Goal: Purchase product/service

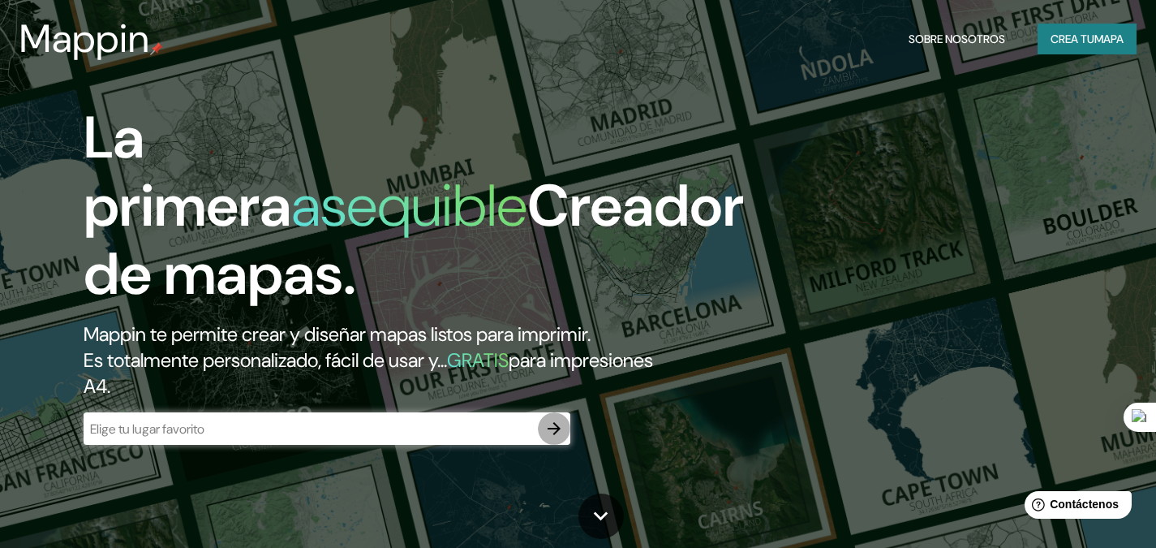
click at [557, 425] on icon "button" at bounding box center [554, 428] width 13 height 13
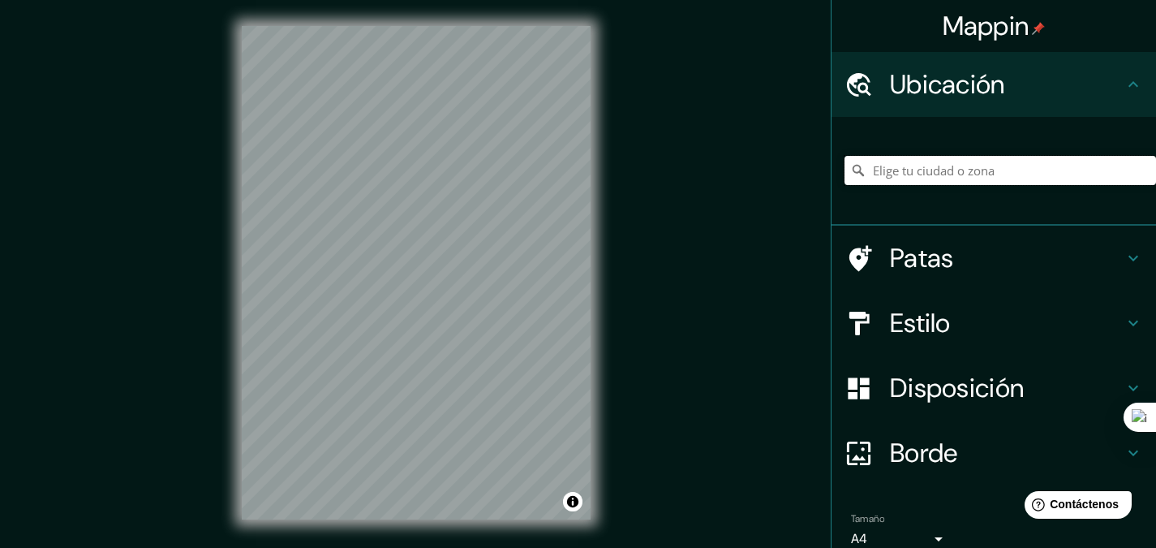
click at [927, 169] on input "Elige tu ciudad o zona" at bounding box center [1001, 170] width 312 height 29
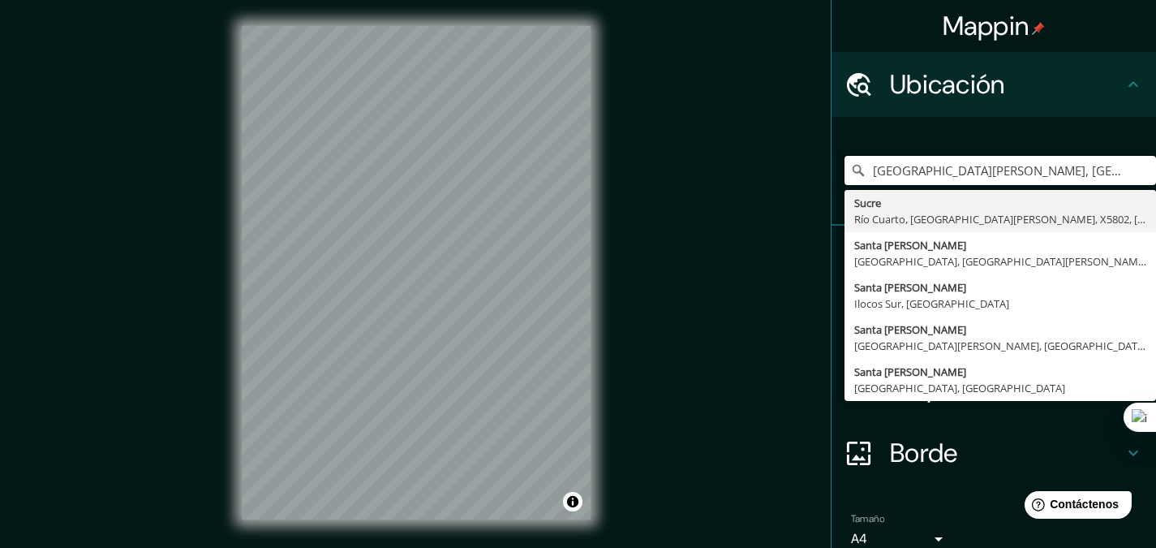
type input "[GEOGRAPHIC_DATA][PERSON_NAME], [GEOGRAPHIC_DATA][PERSON_NAME], [GEOGRAPHIC_DAT…"
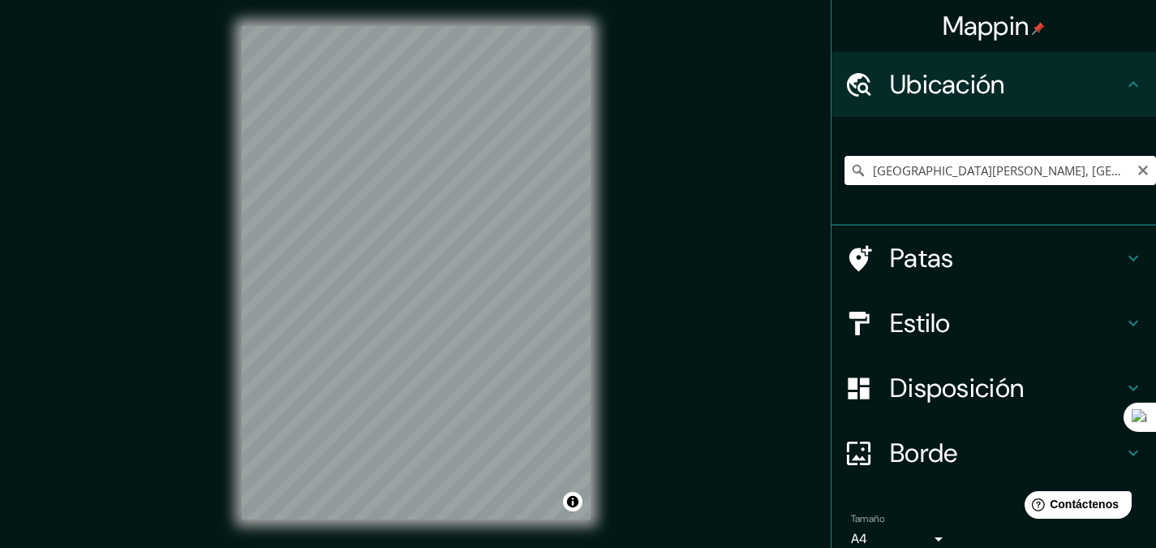
click at [920, 175] on input "[GEOGRAPHIC_DATA][PERSON_NAME], [GEOGRAPHIC_DATA][PERSON_NAME], [GEOGRAPHIC_DAT…" at bounding box center [1001, 170] width 312 height 29
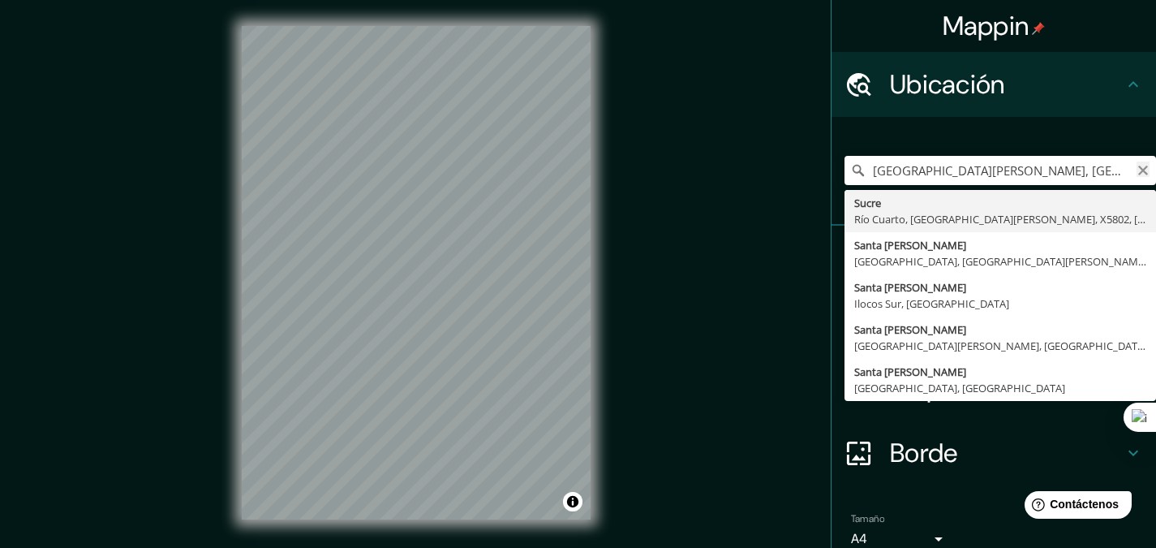
click at [1137, 173] on icon "Claro" at bounding box center [1143, 170] width 13 height 13
type input "[GEOGRAPHIC_DATA], [GEOGRAPHIC_DATA], [GEOGRAPHIC_DATA][PERSON_NAME], A4414, [G…"
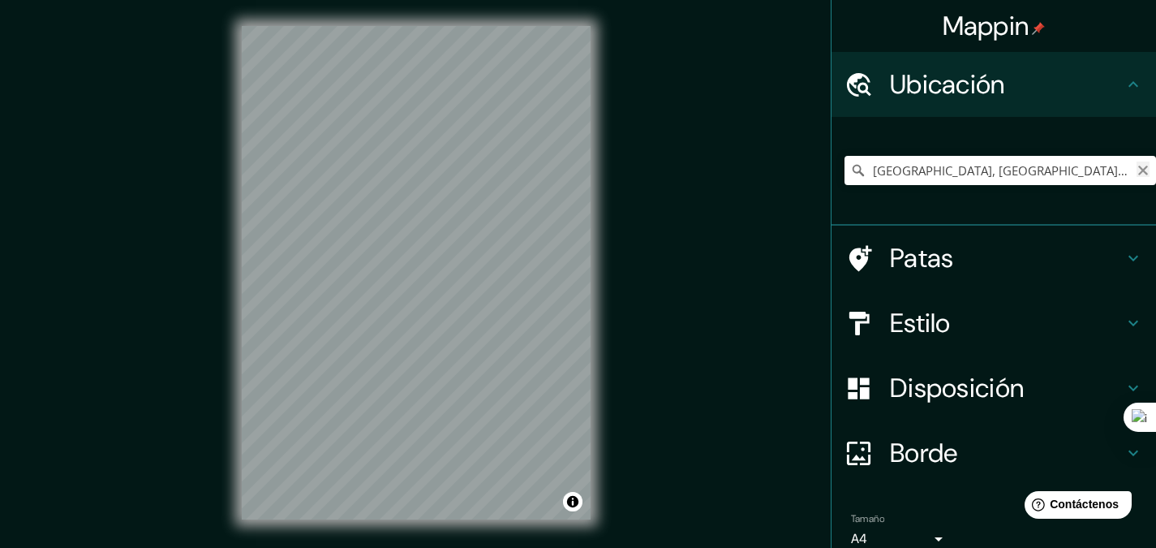
click at [1137, 173] on icon "Claro" at bounding box center [1143, 170] width 13 height 13
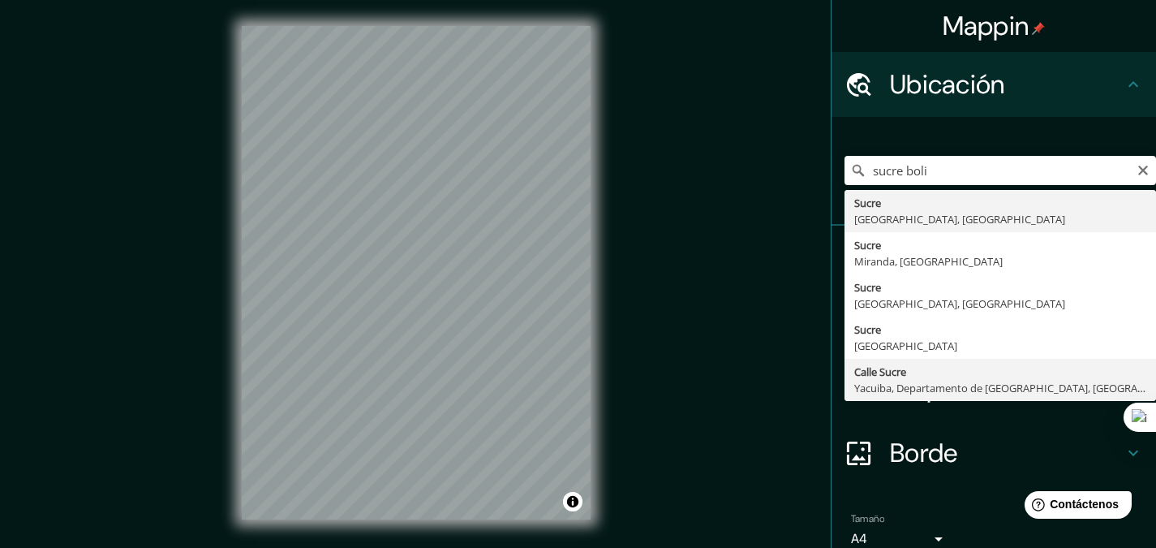
type input "Calle Sucre, [GEOGRAPHIC_DATA], [GEOGRAPHIC_DATA], [GEOGRAPHIC_DATA]"
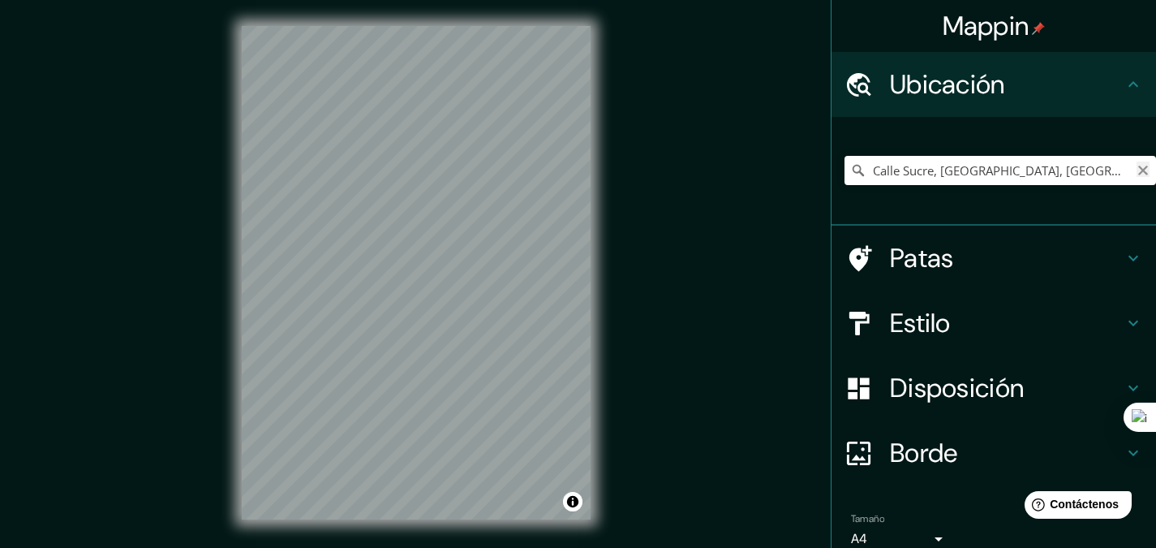
click at [1137, 172] on icon "Claro" at bounding box center [1143, 170] width 13 height 13
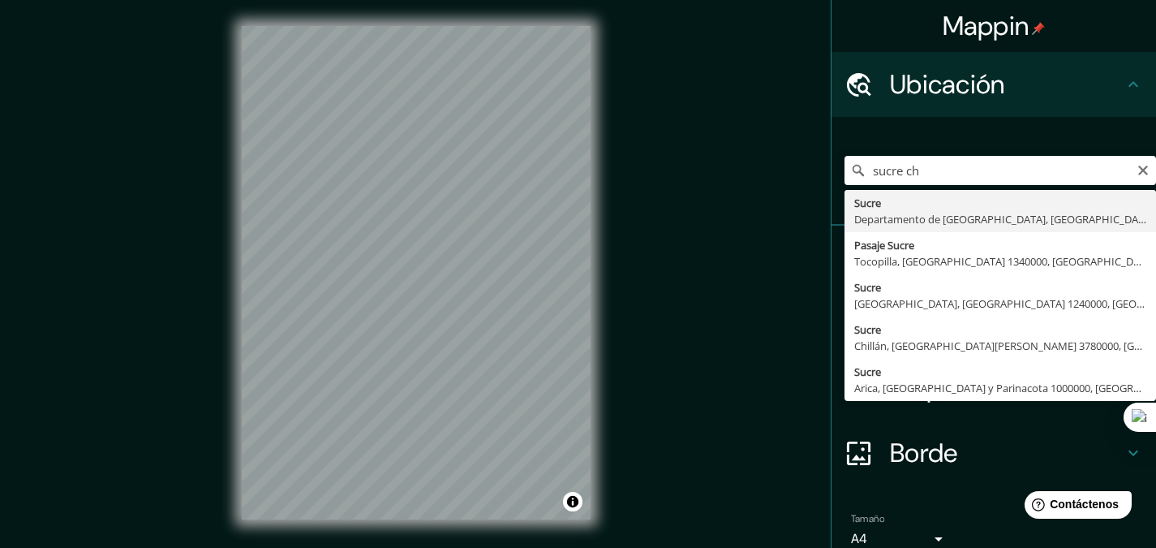
type input "[GEOGRAPHIC_DATA], Departamento de [GEOGRAPHIC_DATA], [GEOGRAPHIC_DATA]"
